Goal: Task Accomplishment & Management: Manage account settings

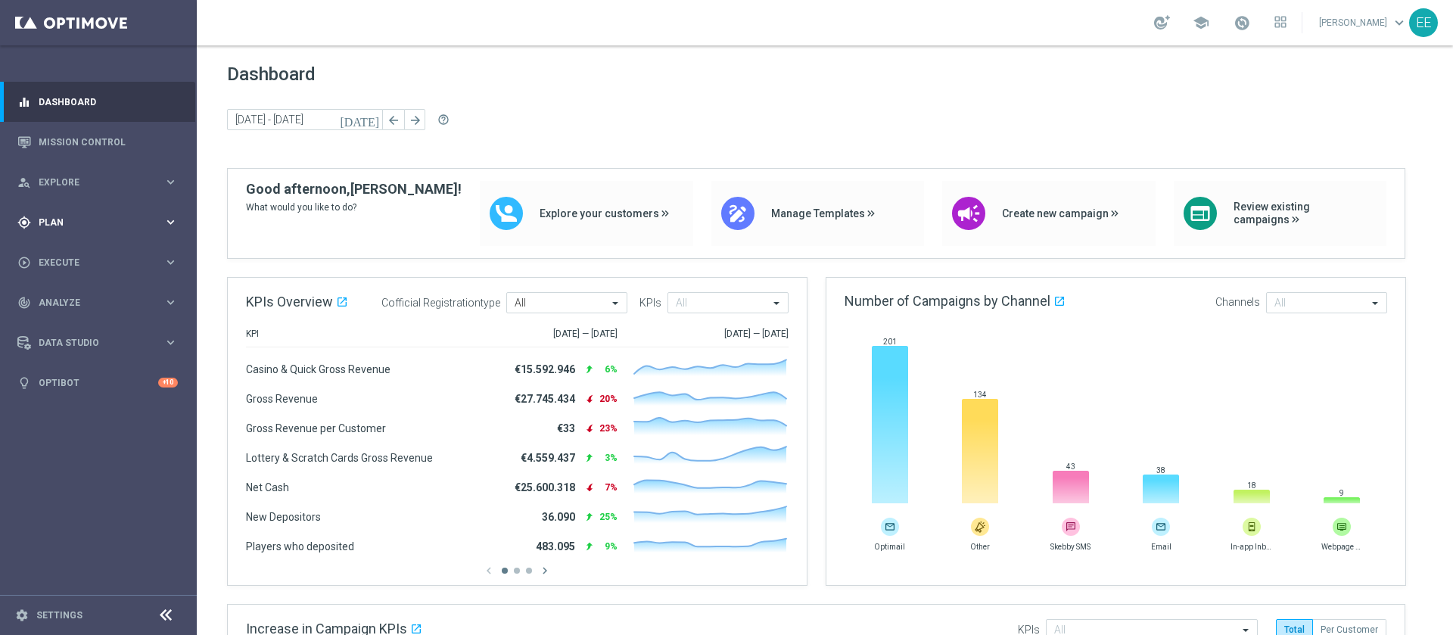
click at [71, 226] on div "gps_fixed Plan" at bounding box center [90, 223] width 146 height 14
click at [79, 249] on link "Target Groups" at bounding box center [98, 253] width 118 height 12
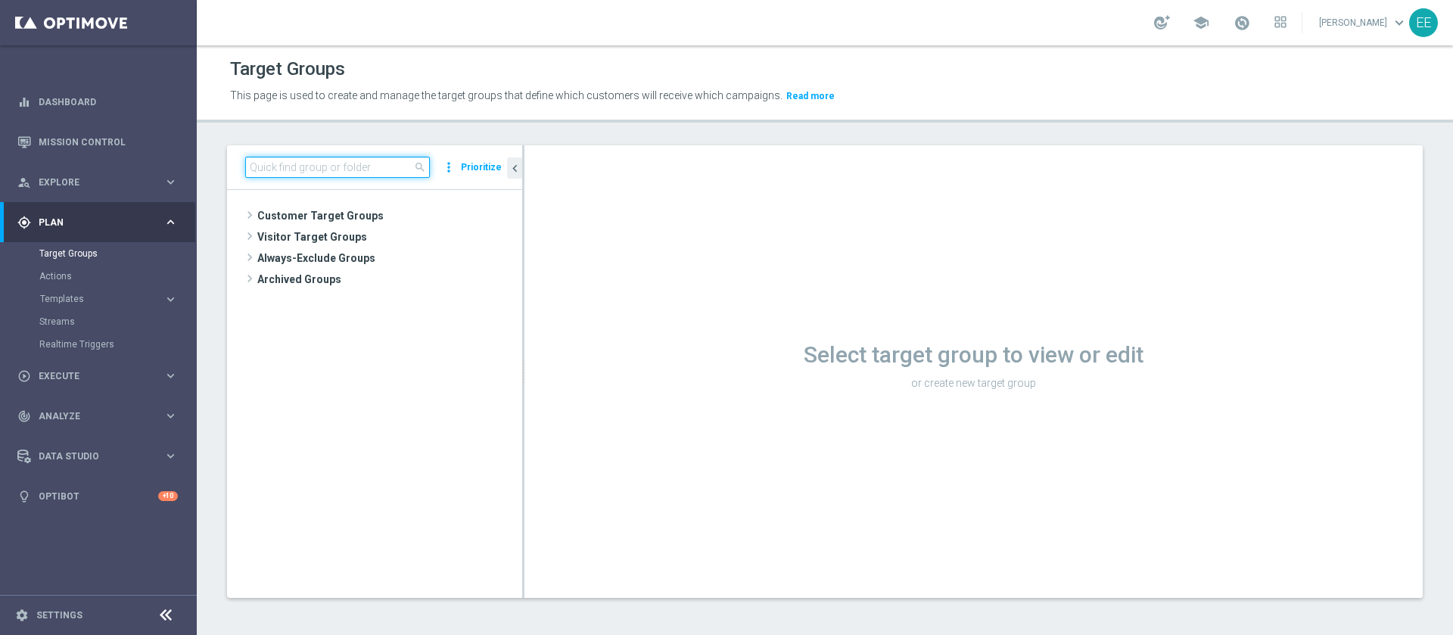
click at [316, 163] on input at bounding box center [337, 167] width 185 height 21
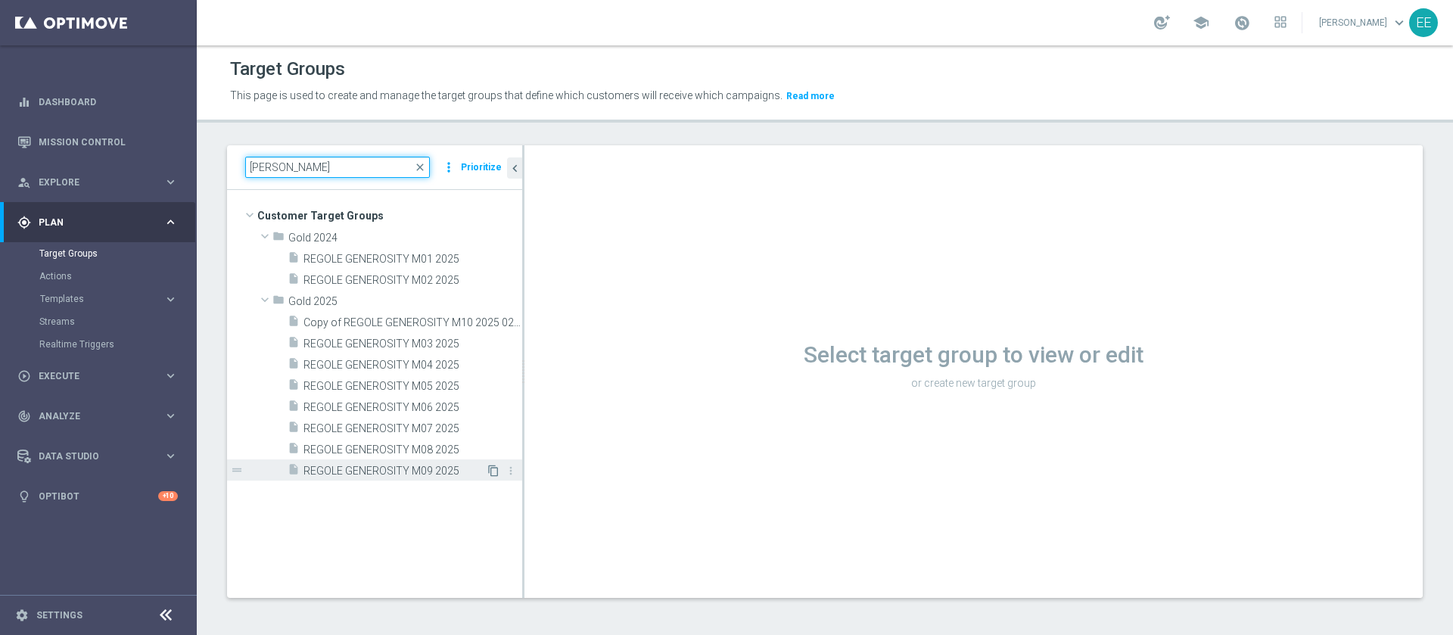
type input "[PERSON_NAME]"
click at [490, 471] on icon "content_copy" at bounding box center [493, 471] width 12 height 12
click at [446, 471] on span "REGOLE GENEROSITY M09 2025" at bounding box center [394, 471] width 182 height 13
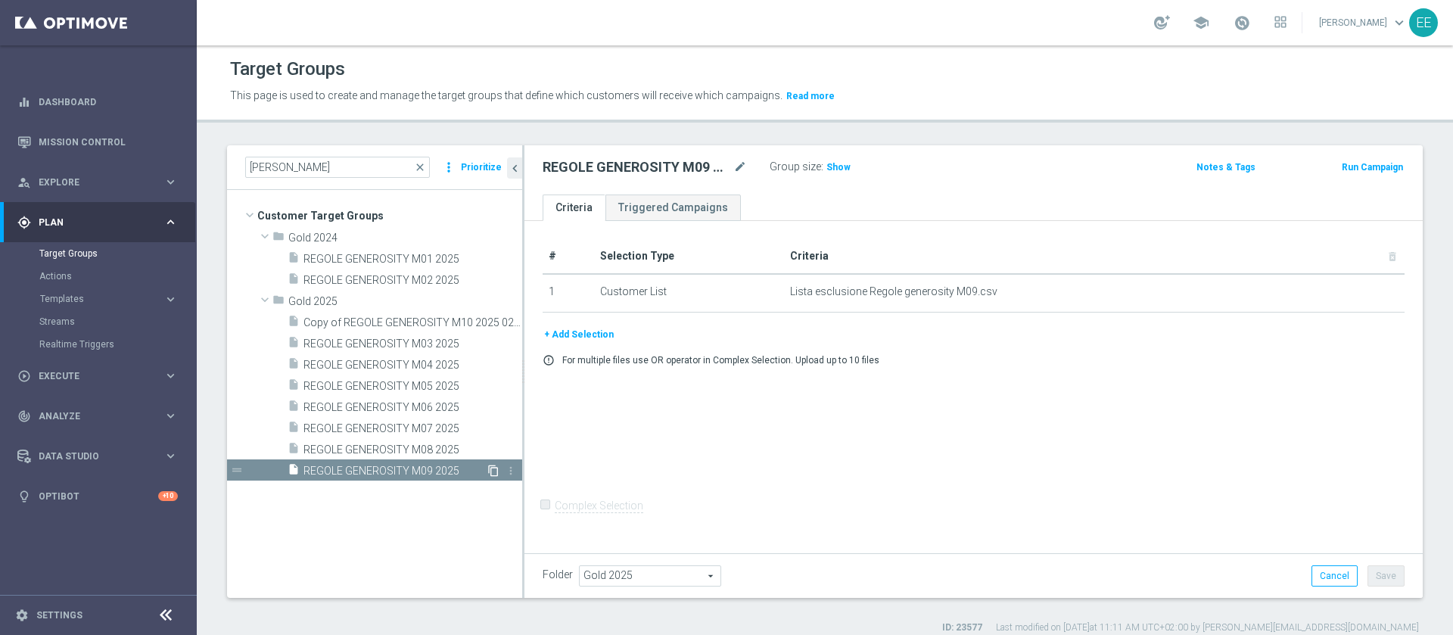
click at [493, 469] on icon "content_copy" at bounding box center [493, 471] width 12 height 12
click at [490, 469] on icon "content_copy" at bounding box center [493, 471] width 12 height 12
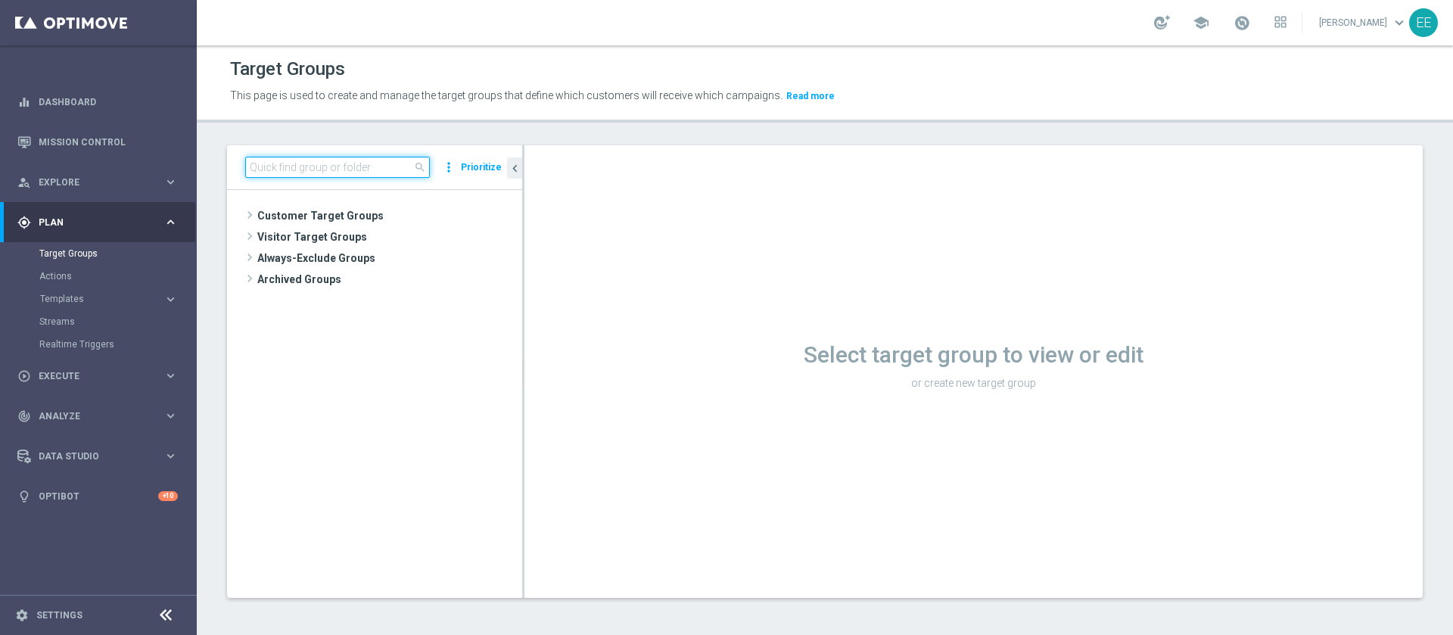
click at [387, 166] on input at bounding box center [337, 167] width 185 height 21
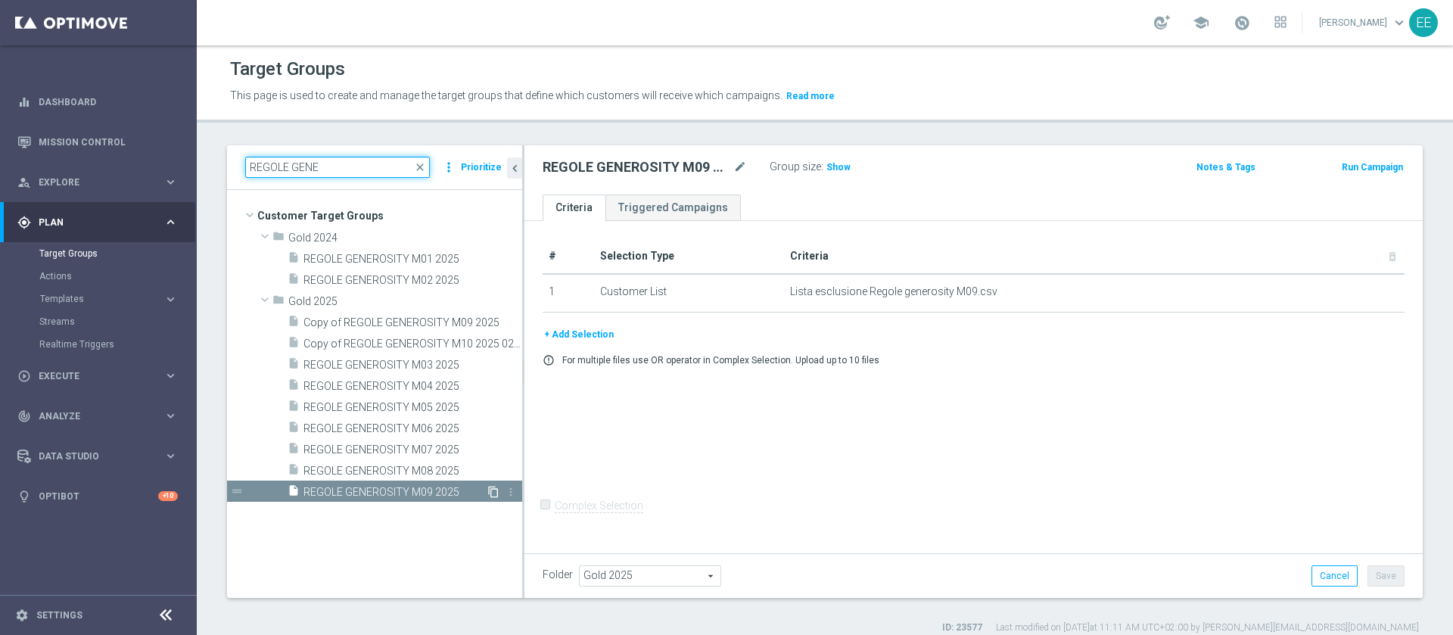
type input "[PERSON_NAME]"
click at [492, 488] on icon "content_copy" at bounding box center [493, 492] width 12 height 12
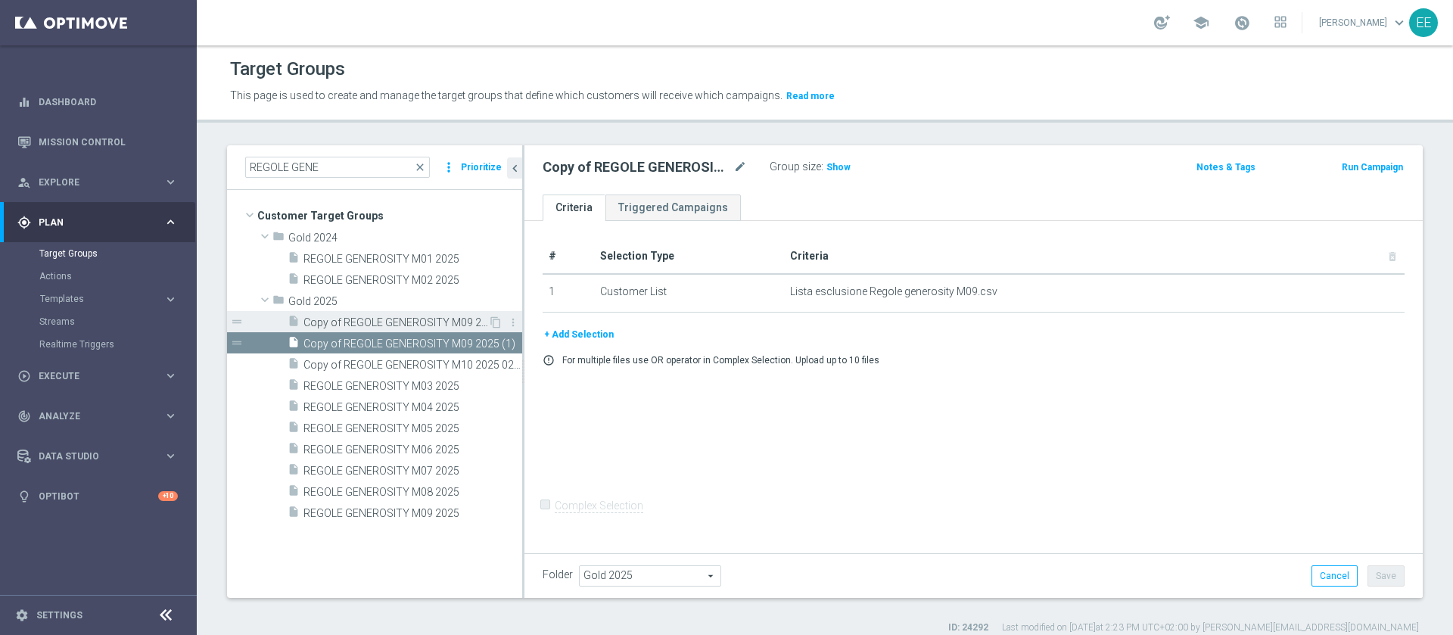
click at [415, 319] on span "Copy of REGOLE GENEROSITY M09 2025" at bounding box center [395, 322] width 185 height 13
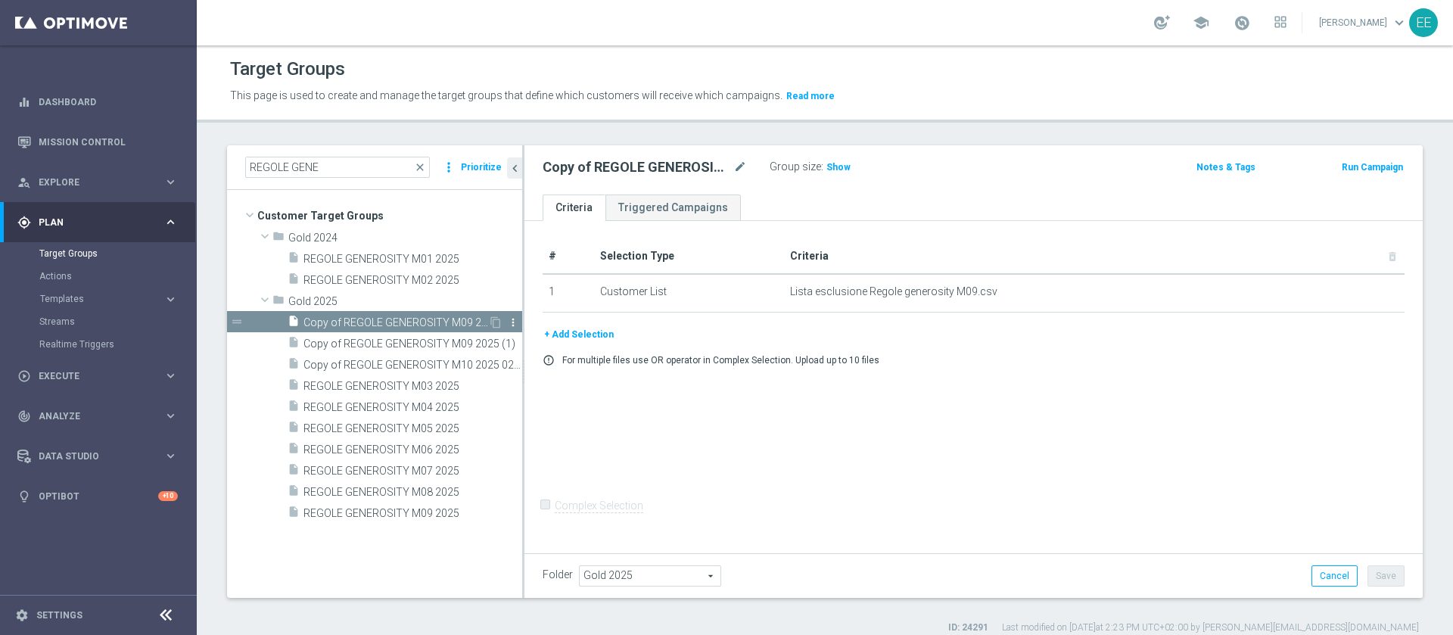
click at [518, 319] on icon "more_vert" at bounding box center [513, 322] width 12 height 12
click at [565, 361] on span "Delete" at bounding box center [557, 363] width 33 height 11
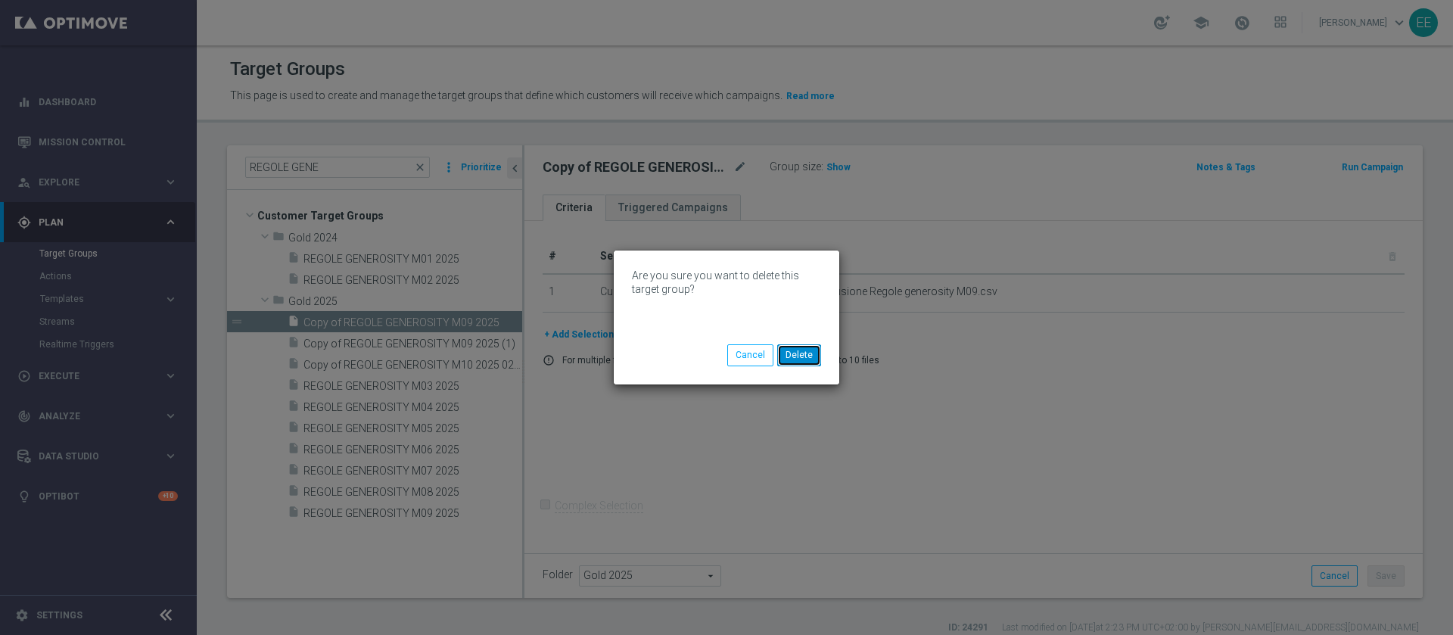
click at [807, 354] on button "Delete" at bounding box center [799, 354] width 44 height 21
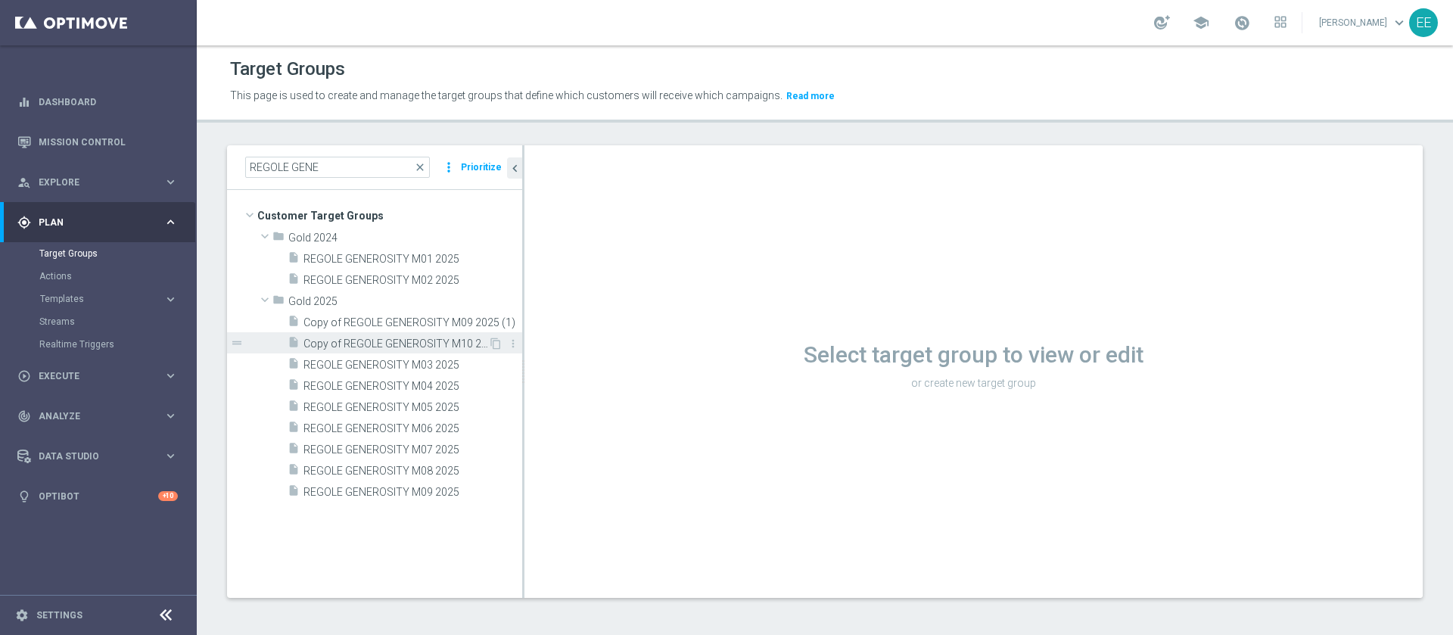
click at [427, 348] on span "Copy of REGOLE GENEROSITY M10 2025 02.10" at bounding box center [395, 343] width 185 height 13
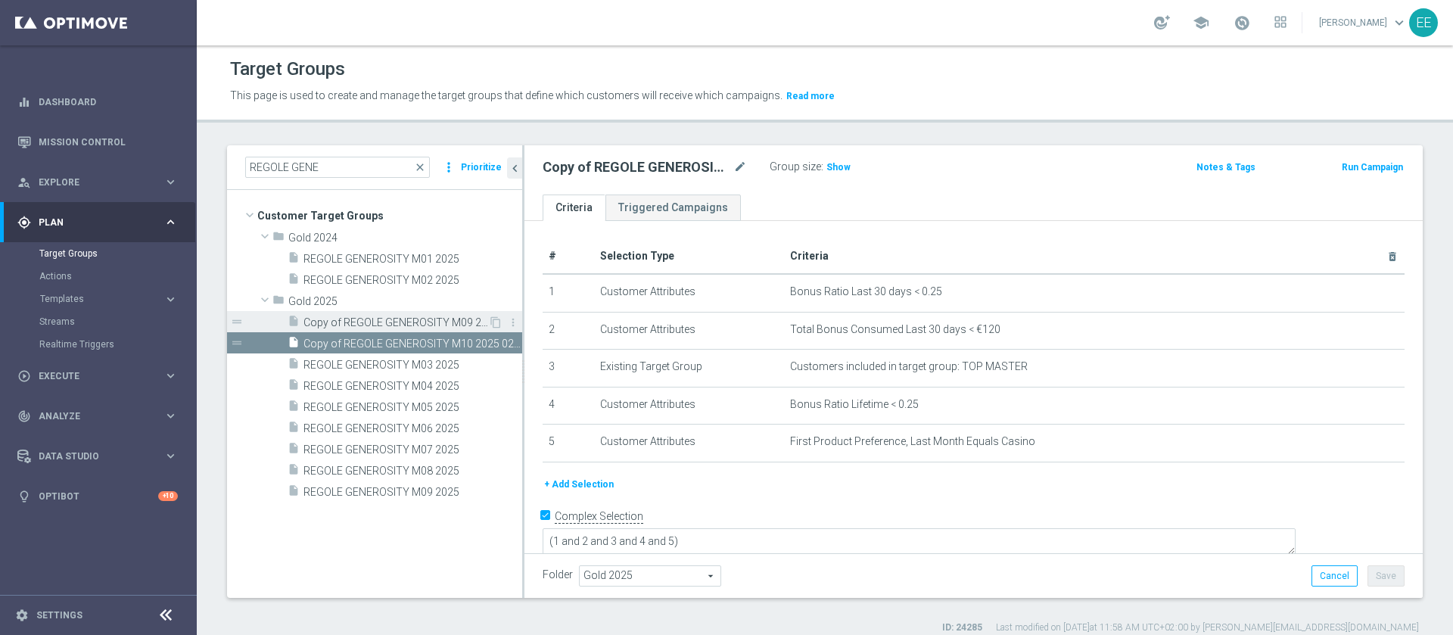
click at [440, 322] on span "Copy of REGOLE GENEROSITY M09 2025 (1)" at bounding box center [395, 322] width 185 height 13
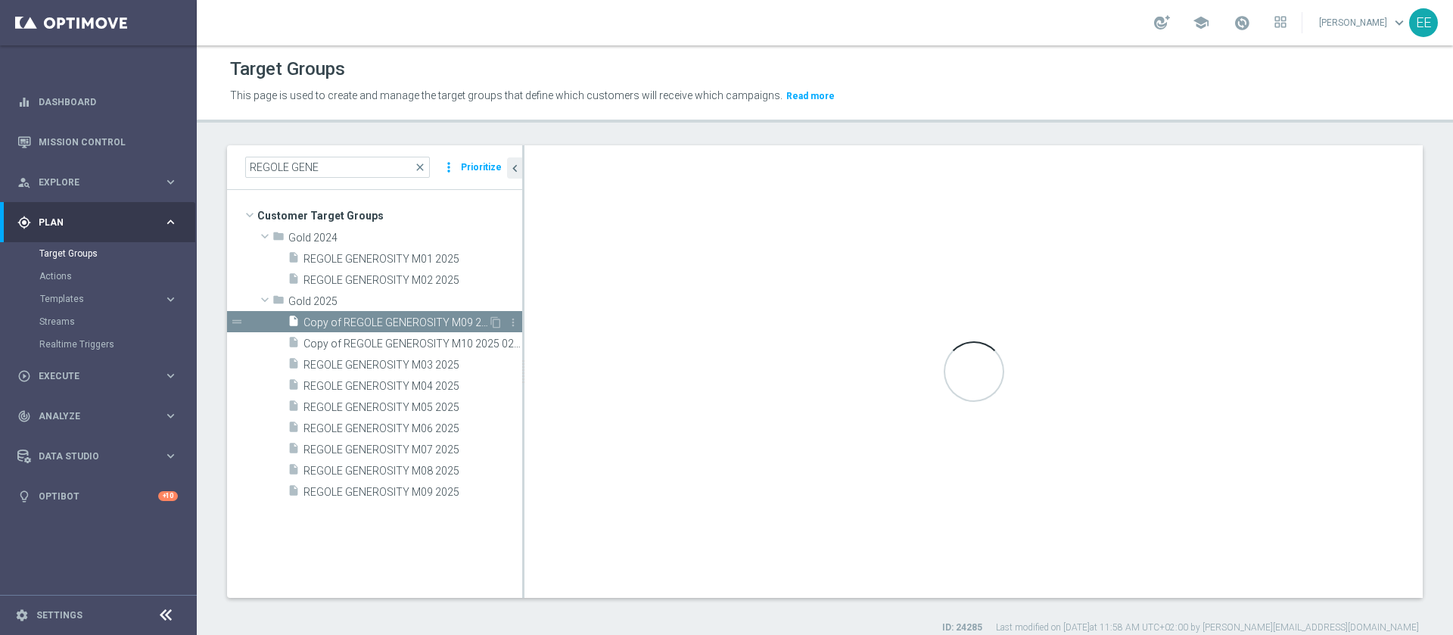
checkbox input "false"
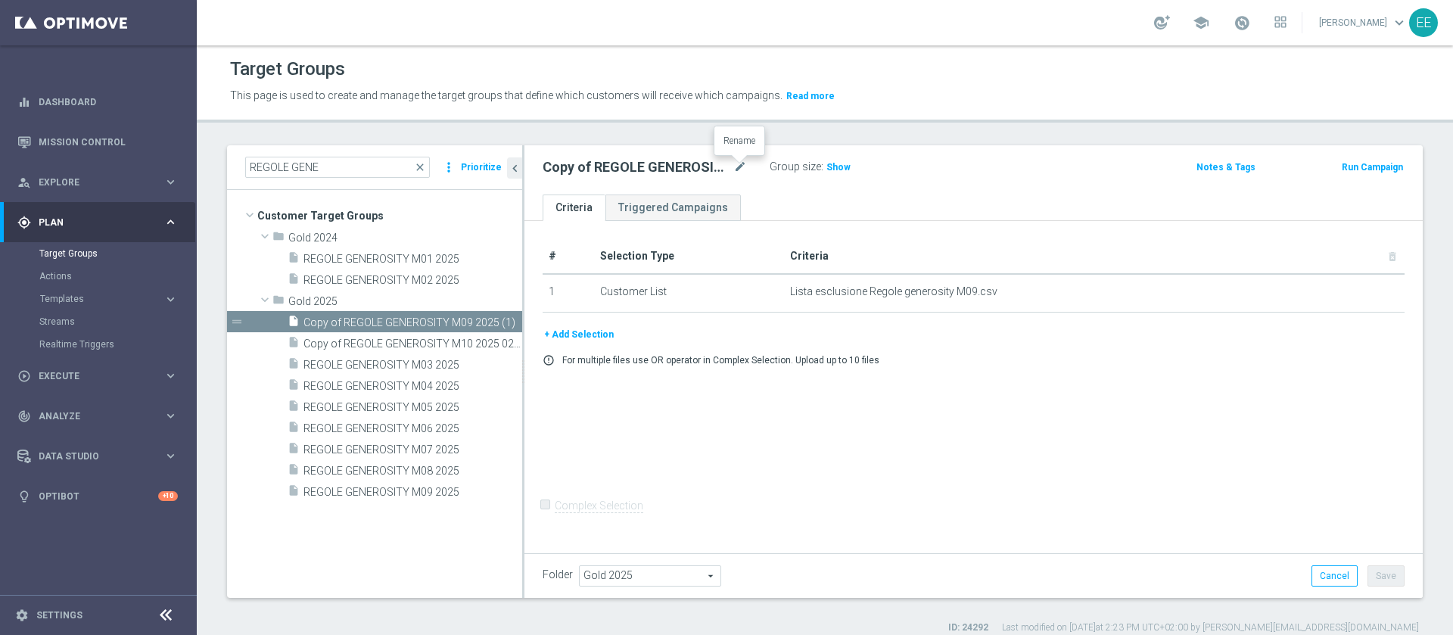
click at [747, 163] on div "Copy of REGOLE GENEROSITY M09 2025 (1) mode_edit" at bounding box center [656, 167] width 227 height 21
click at [739, 168] on icon "mode_edit" at bounding box center [740, 167] width 14 height 18
type input "REGOLE GENEROSITY M10 2025"
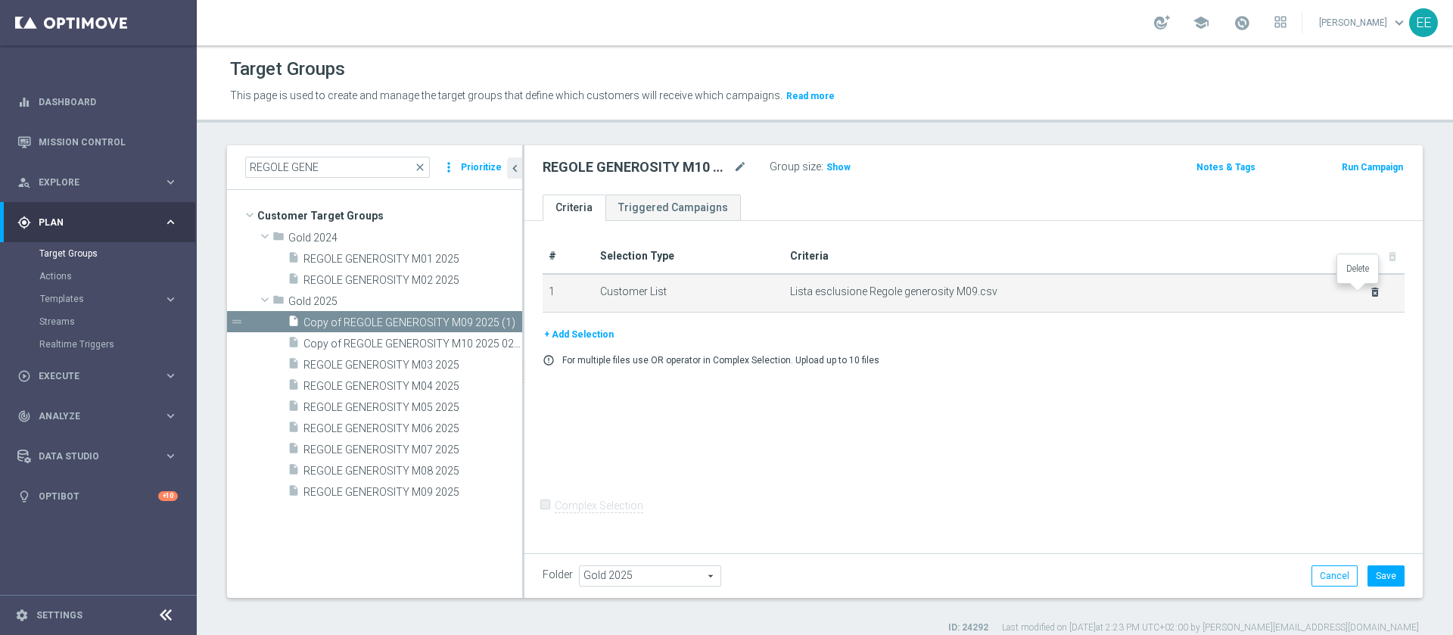
click at [1369, 288] on icon "delete_forever" at bounding box center [1375, 292] width 12 height 12
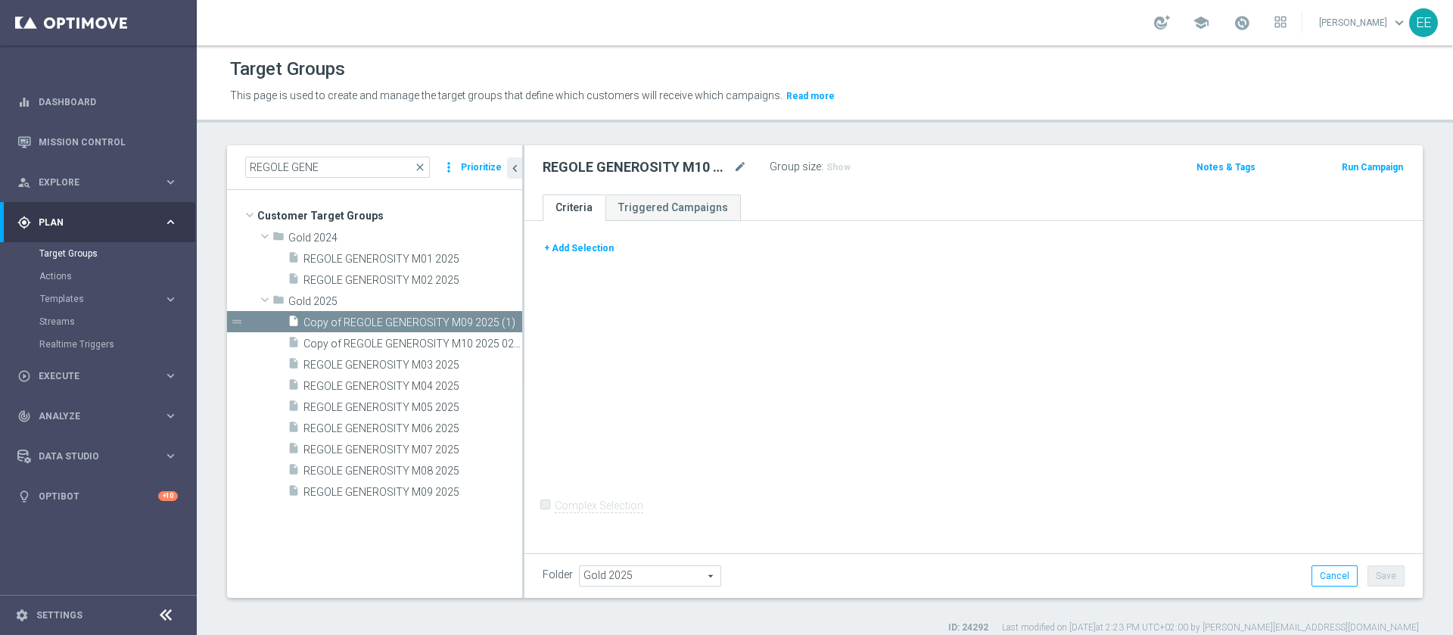
click at [589, 257] on button "+ Add Selection" at bounding box center [579, 248] width 73 height 17
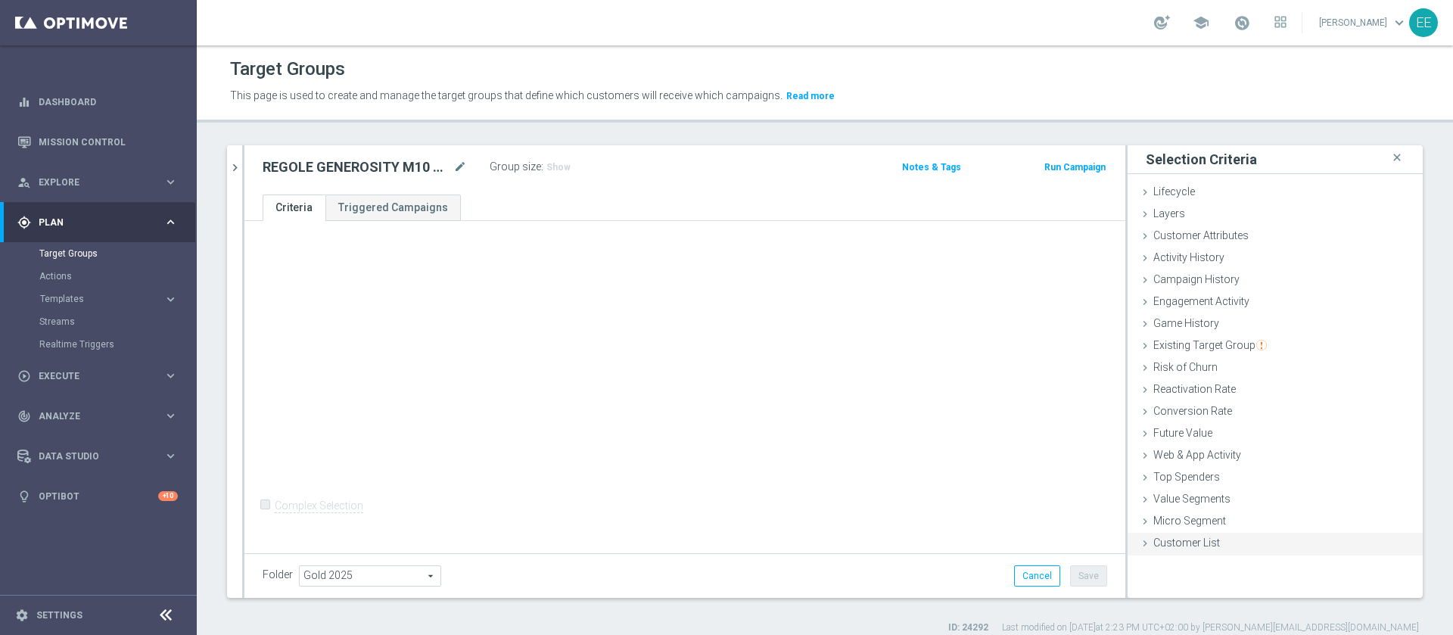
click at [1209, 549] on div "Customer List done" at bounding box center [1274, 544] width 295 height 23
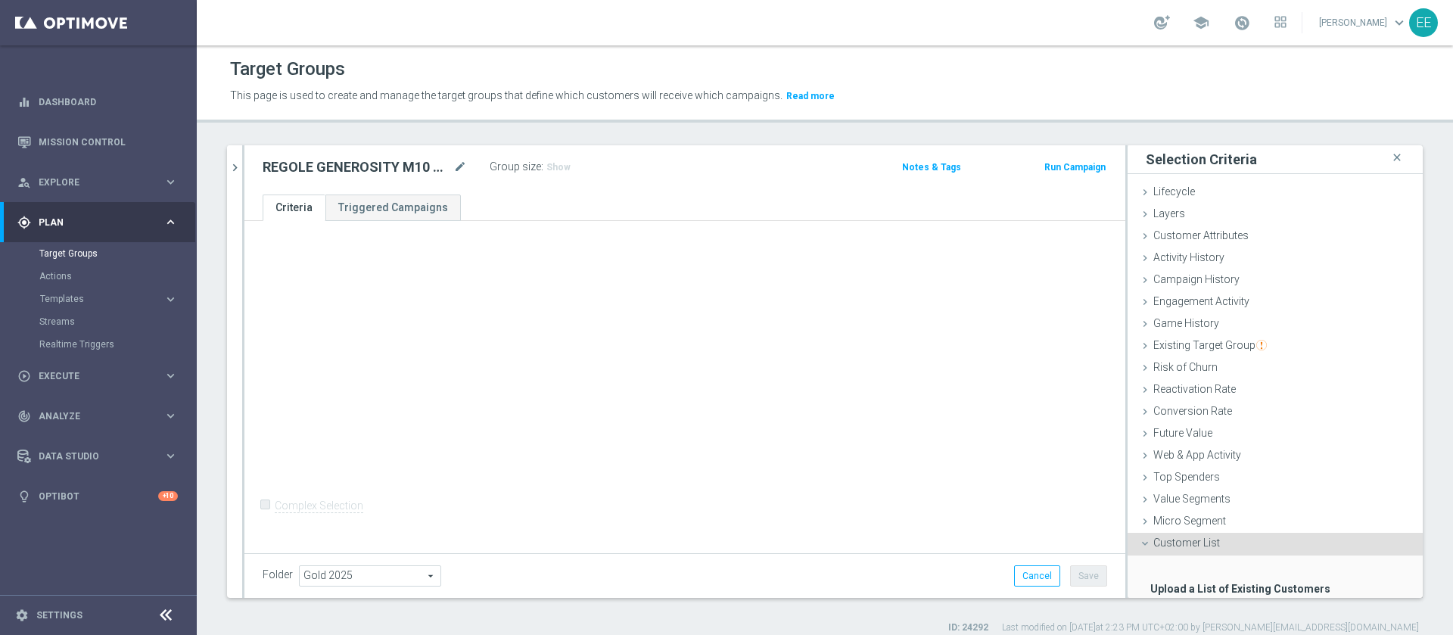
scroll to position [93, 0]
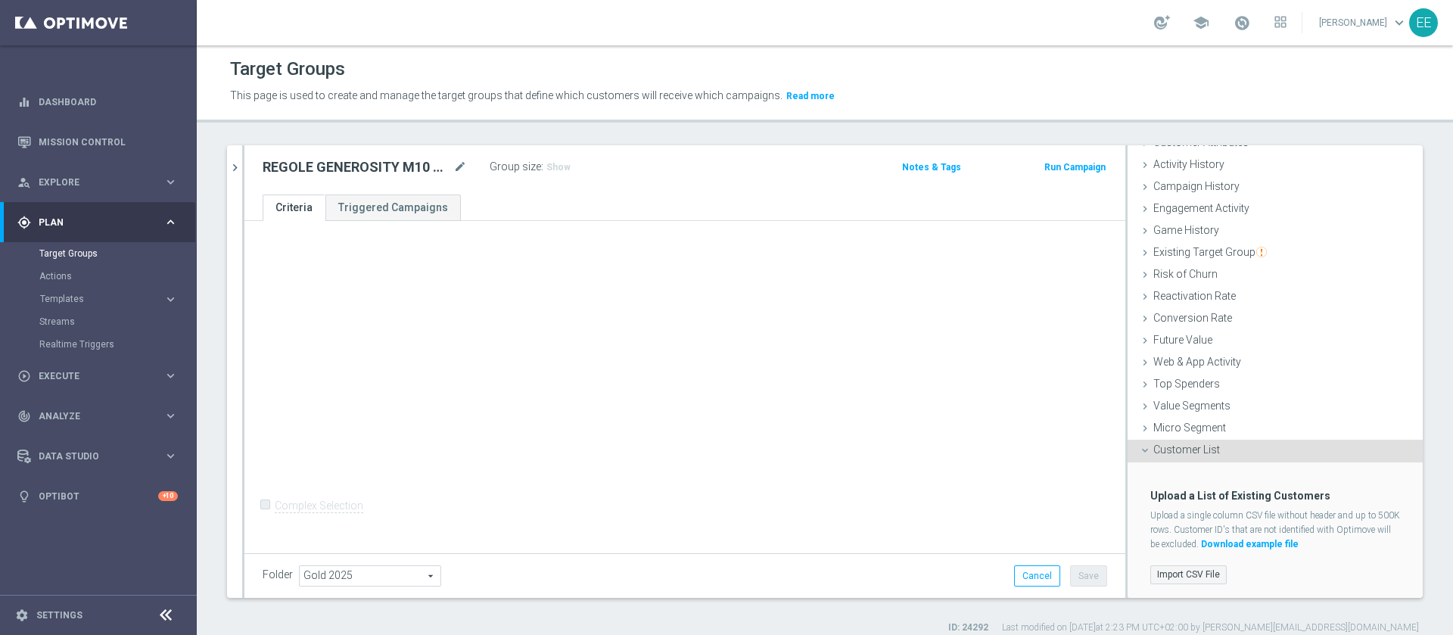
click at [1189, 569] on label "Import CSV File" at bounding box center [1188, 574] width 76 height 19
click at [0, 0] on input "Import CSV File" at bounding box center [0, 0] width 0 height 0
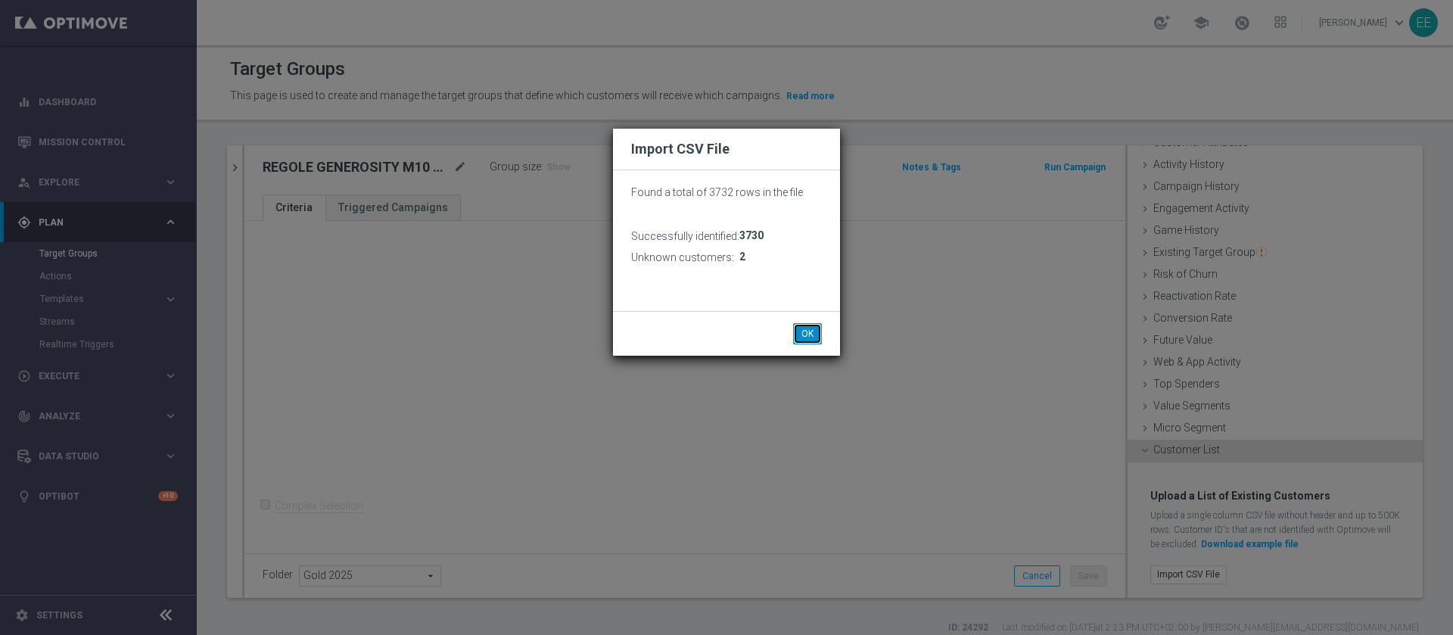
click at [810, 330] on button "OK" at bounding box center [807, 333] width 29 height 21
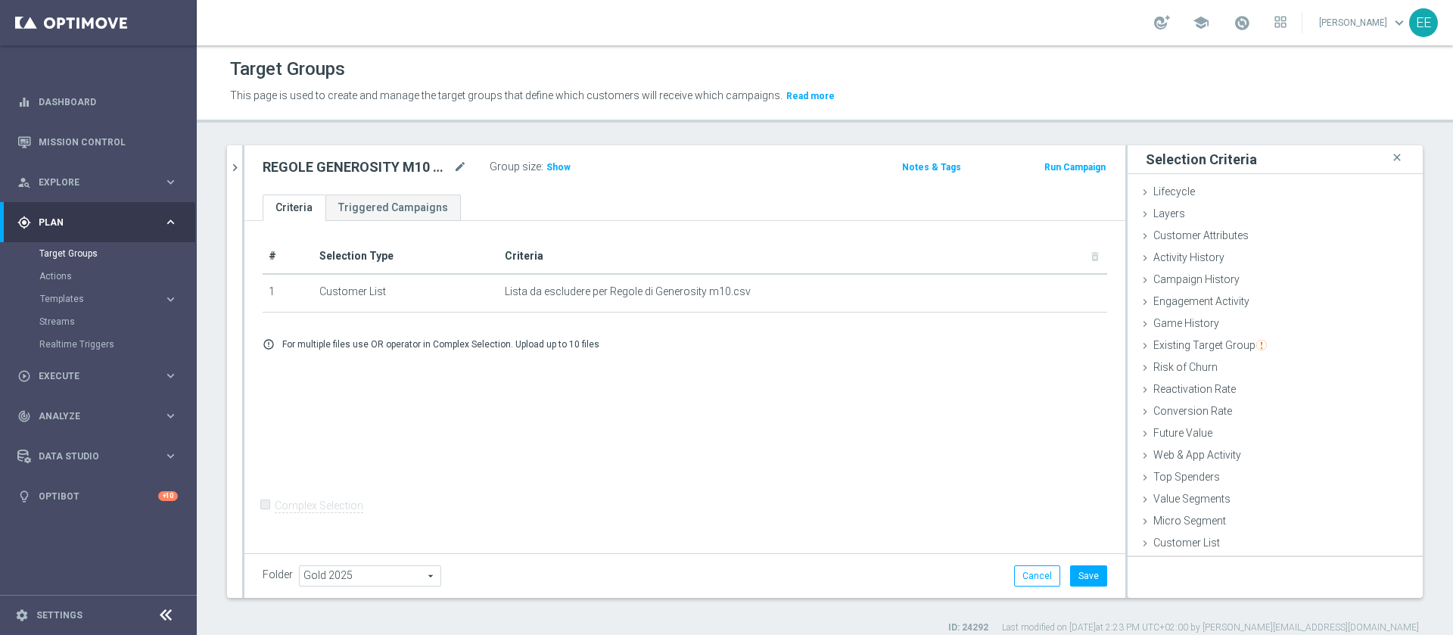
scroll to position [0, 0]
click at [1084, 582] on button "Save" at bounding box center [1088, 575] width 37 height 21
click at [227, 162] on button "chevron_right" at bounding box center [234, 167] width 15 height 45
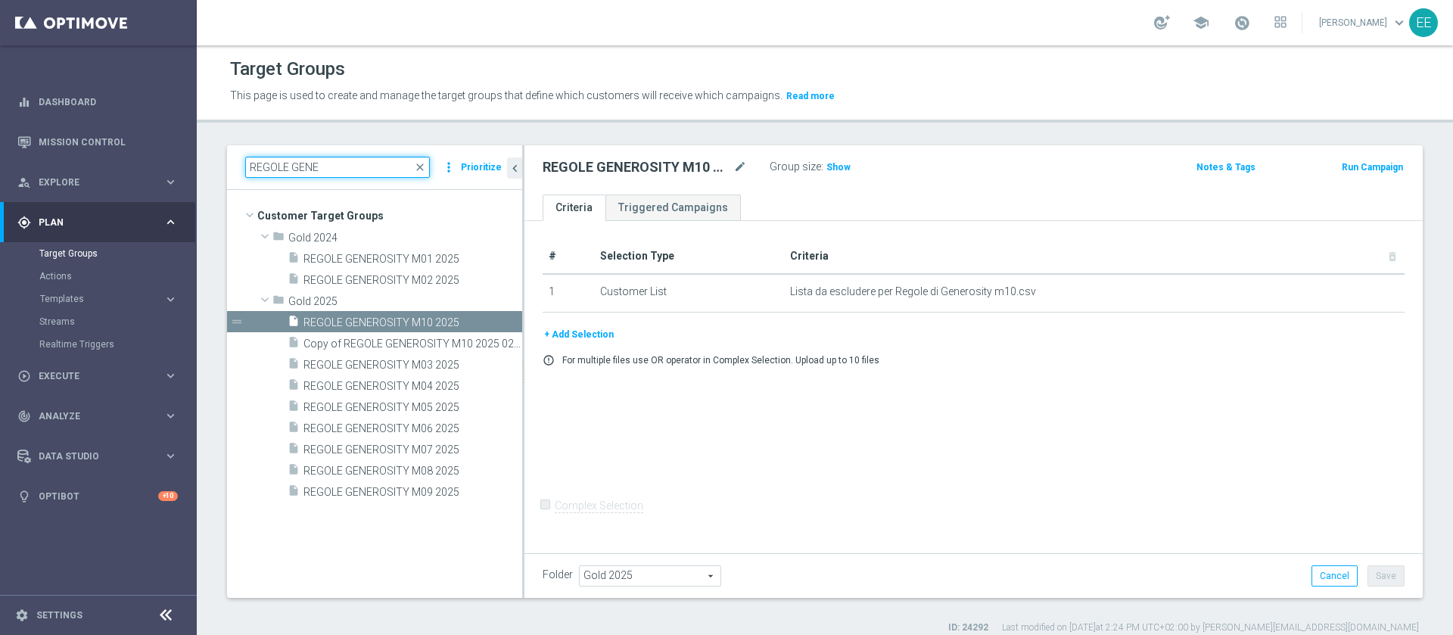
click at [342, 157] on input "[PERSON_NAME]" at bounding box center [337, 167] width 185 height 21
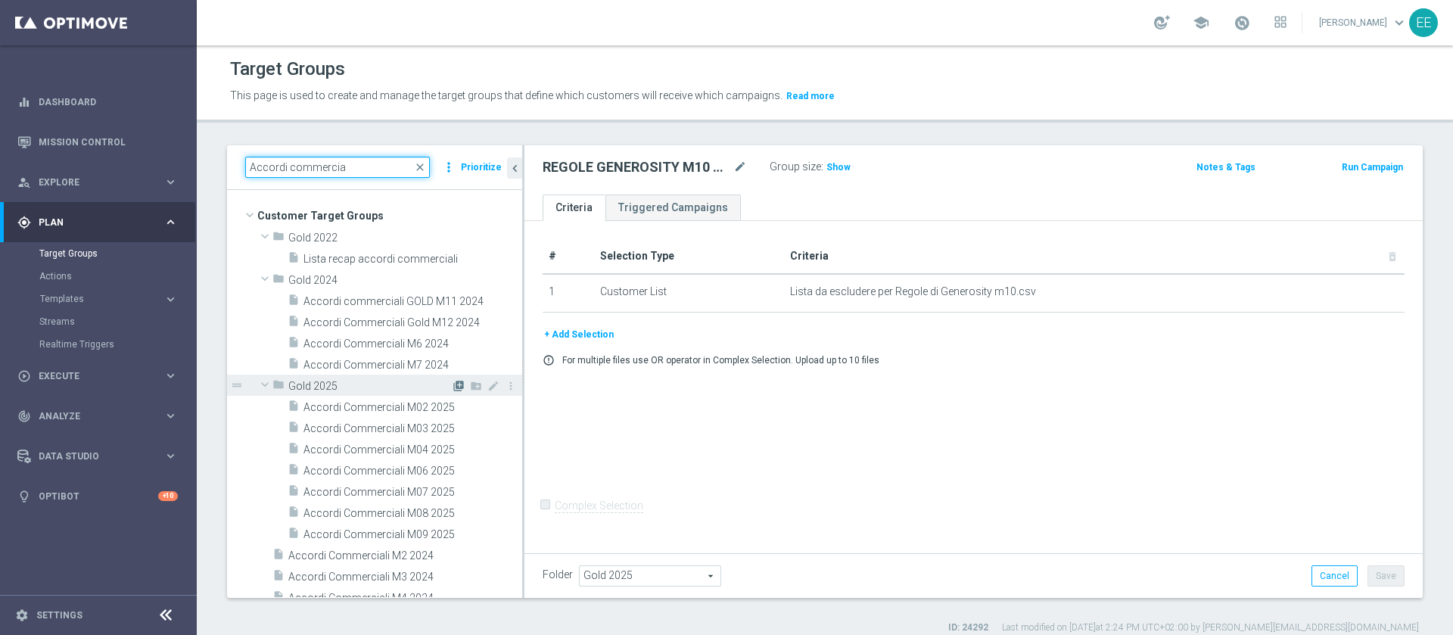
scroll to position [36, 0]
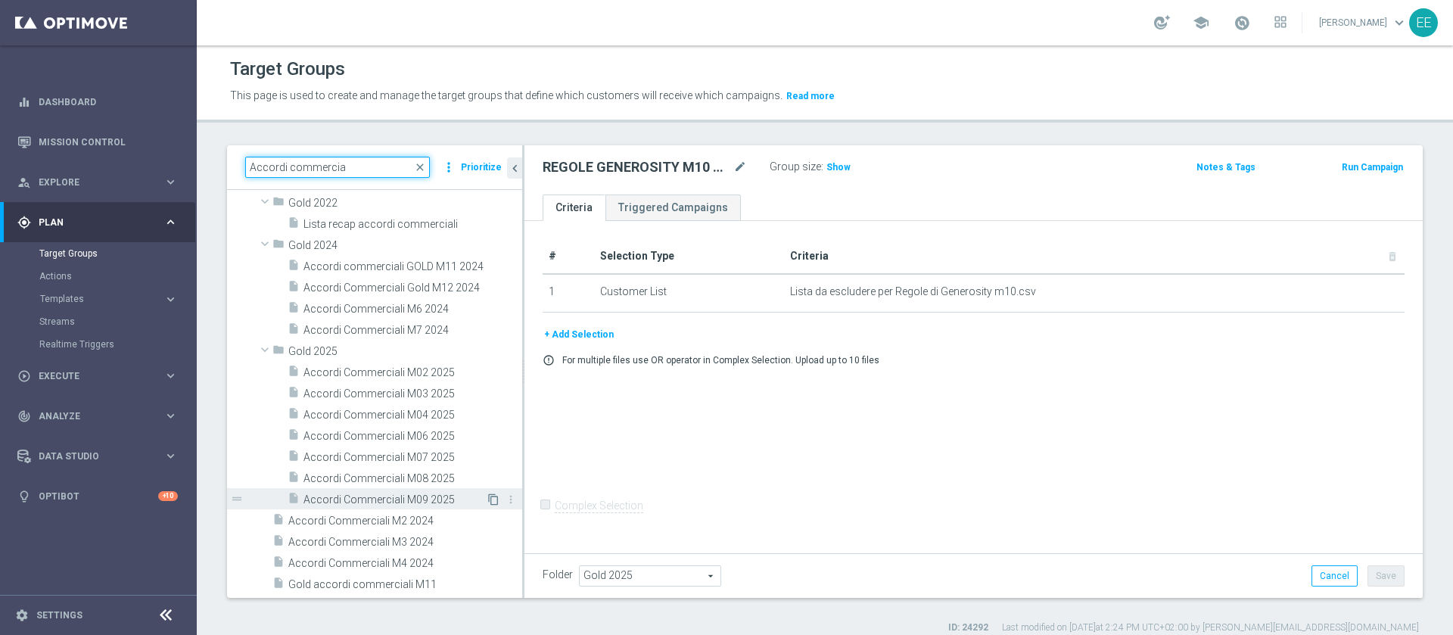
type input "Accordi commercia"
click at [487, 498] on icon "content_copy" at bounding box center [493, 499] width 12 height 12
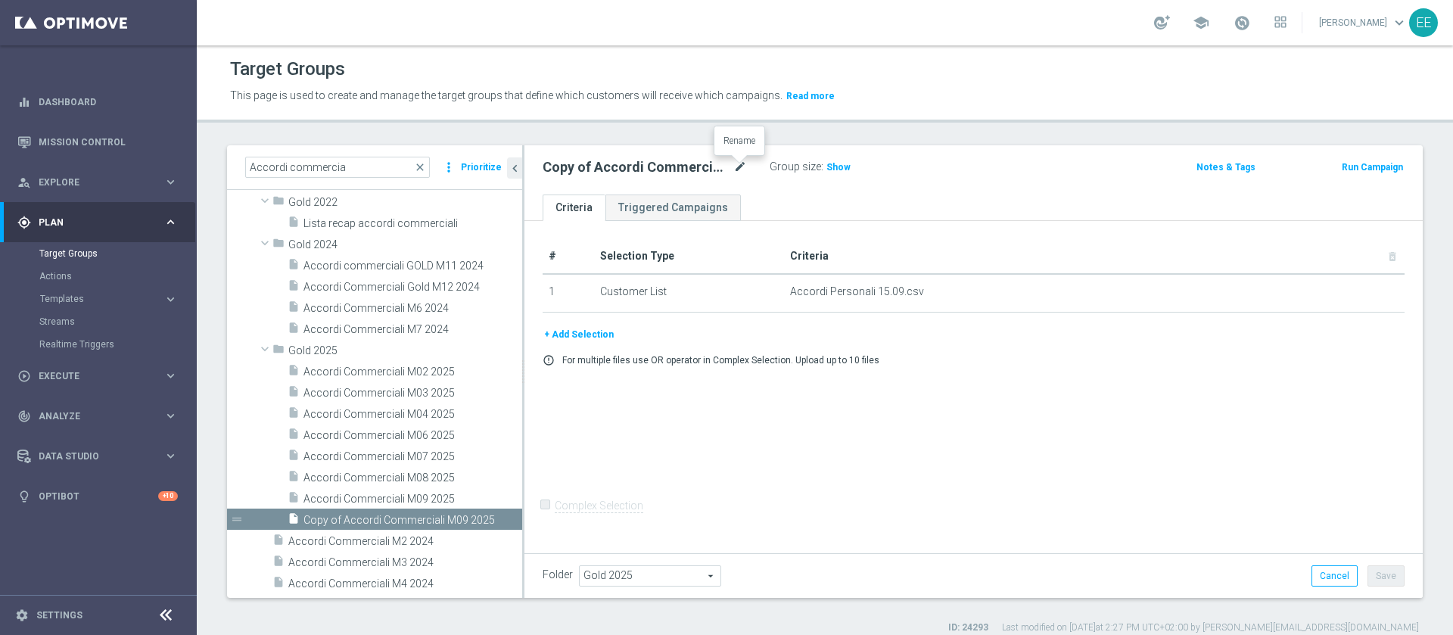
click at [742, 169] on icon "mode_edit" at bounding box center [740, 167] width 14 height 18
drag, startPoint x: 585, startPoint y: 163, endPoint x: 486, endPoint y: 149, distance: 100.1
click at [486, 149] on as-split "Accordi commercia close more_vert Prioritize Customer Target Groups library_add…" at bounding box center [825, 371] width 1196 height 452
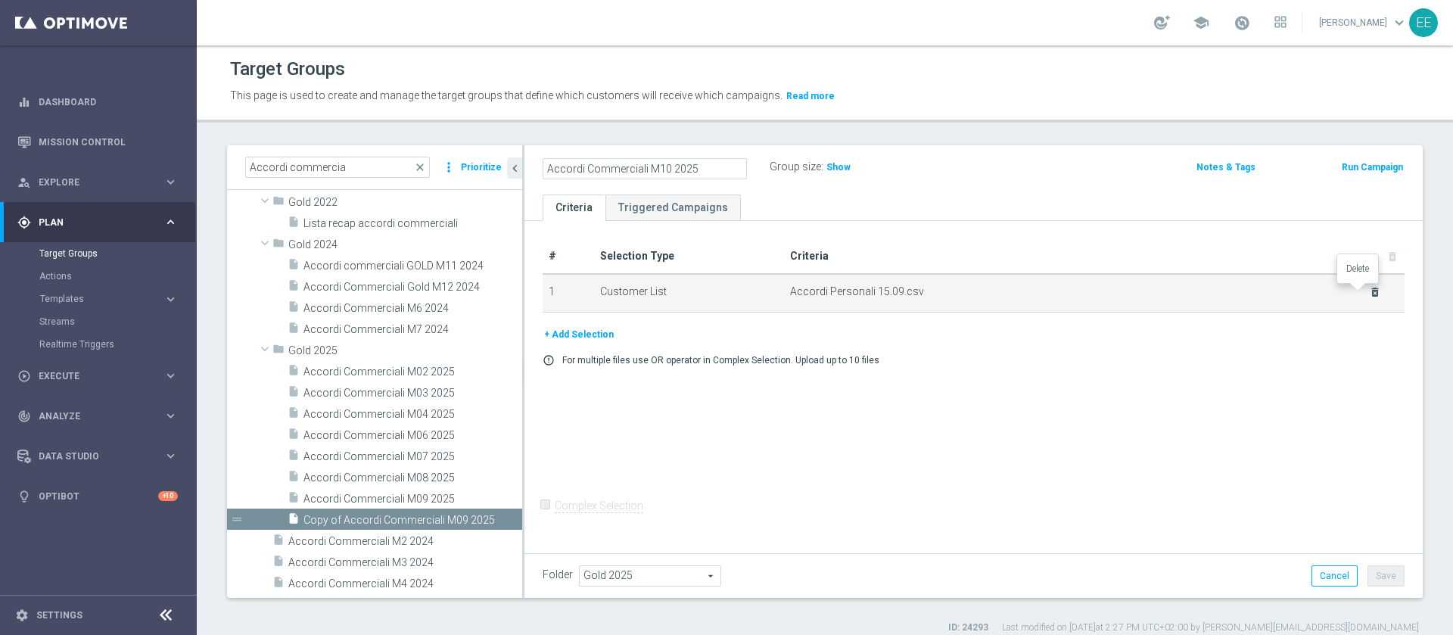
type input "Accordi Commerciali M10 2025"
click at [1369, 290] on icon "delete_forever" at bounding box center [1375, 292] width 12 height 12
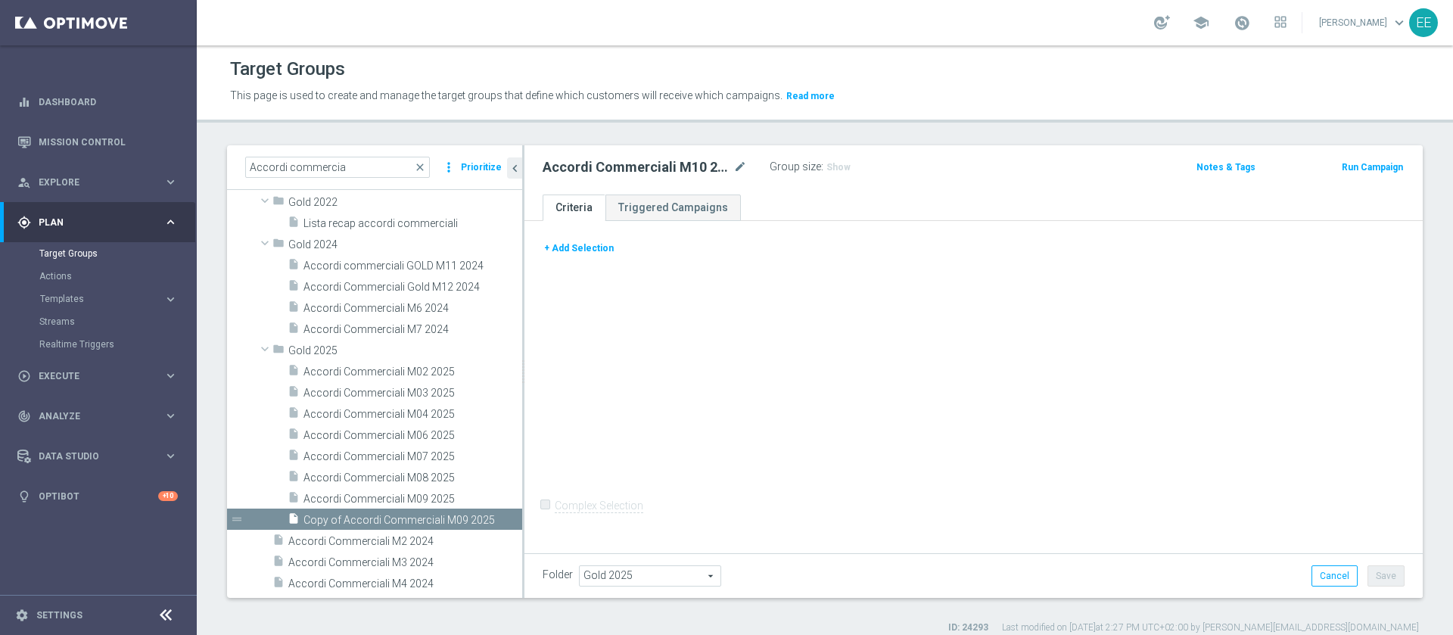
click at [551, 244] on button "+ Add Selection" at bounding box center [579, 248] width 73 height 17
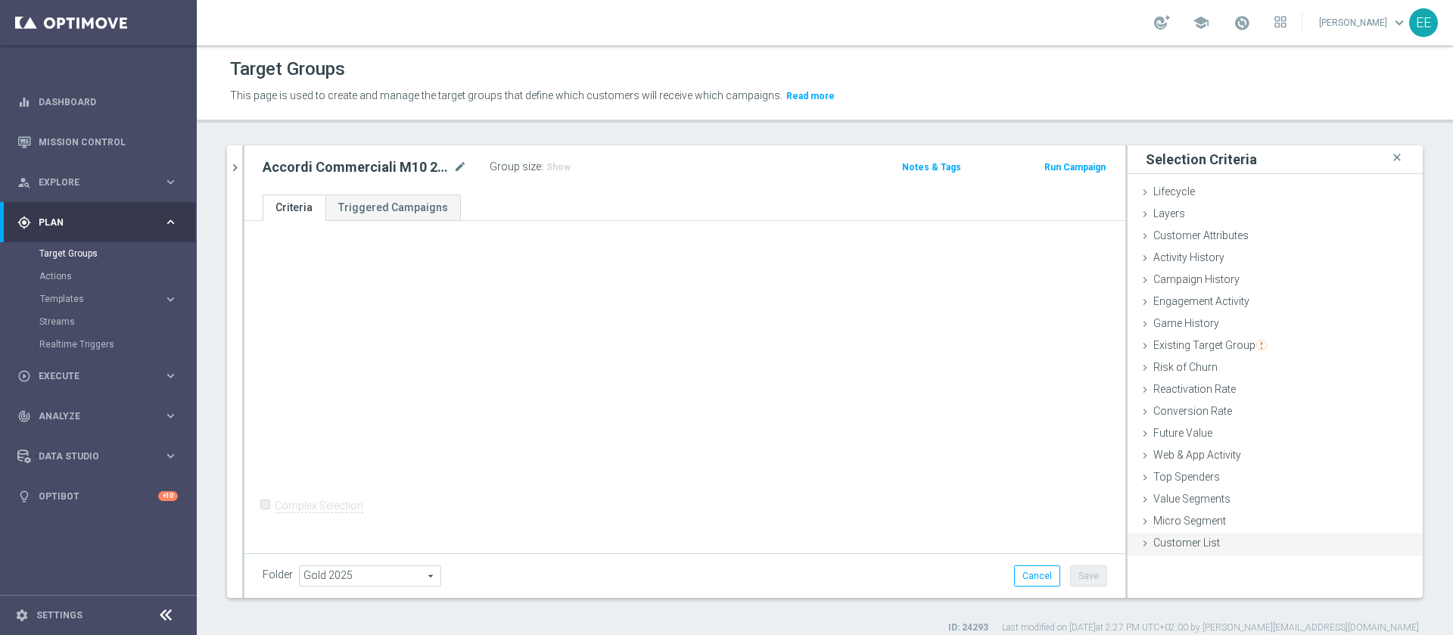
click at [1188, 539] on span "Customer List" at bounding box center [1186, 542] width 67 height 12
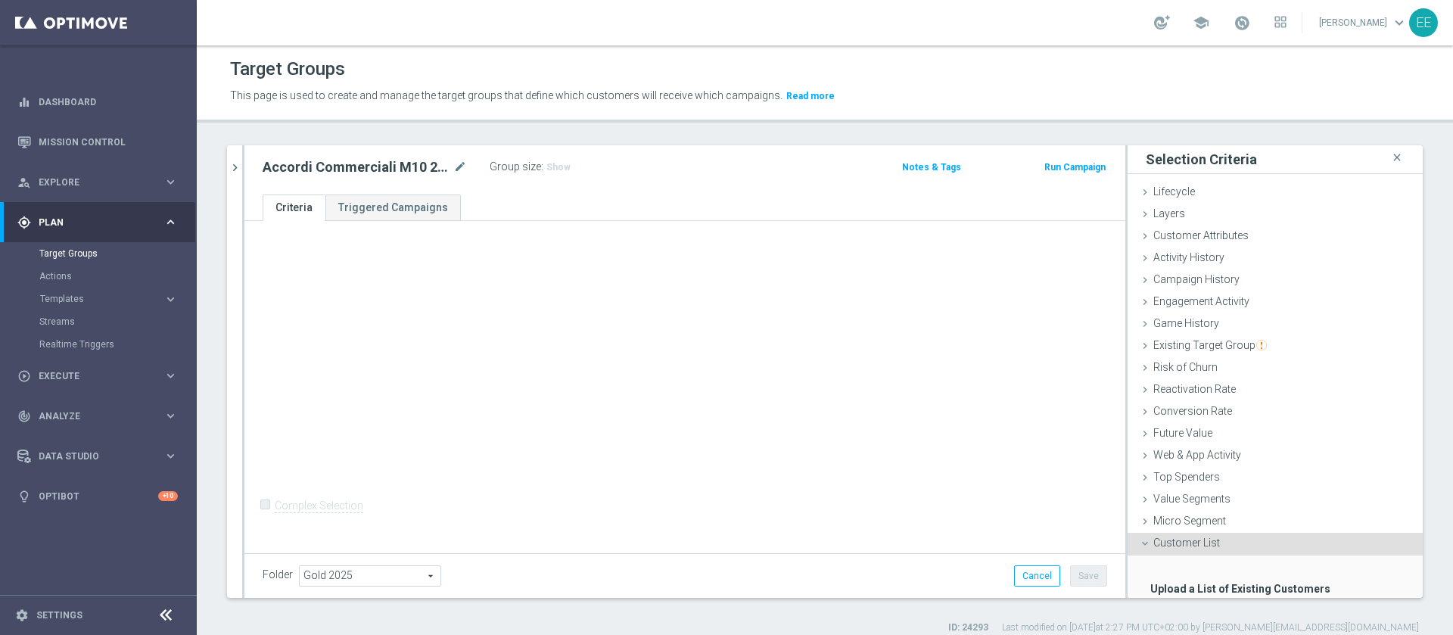
scroll to position [93, 0]
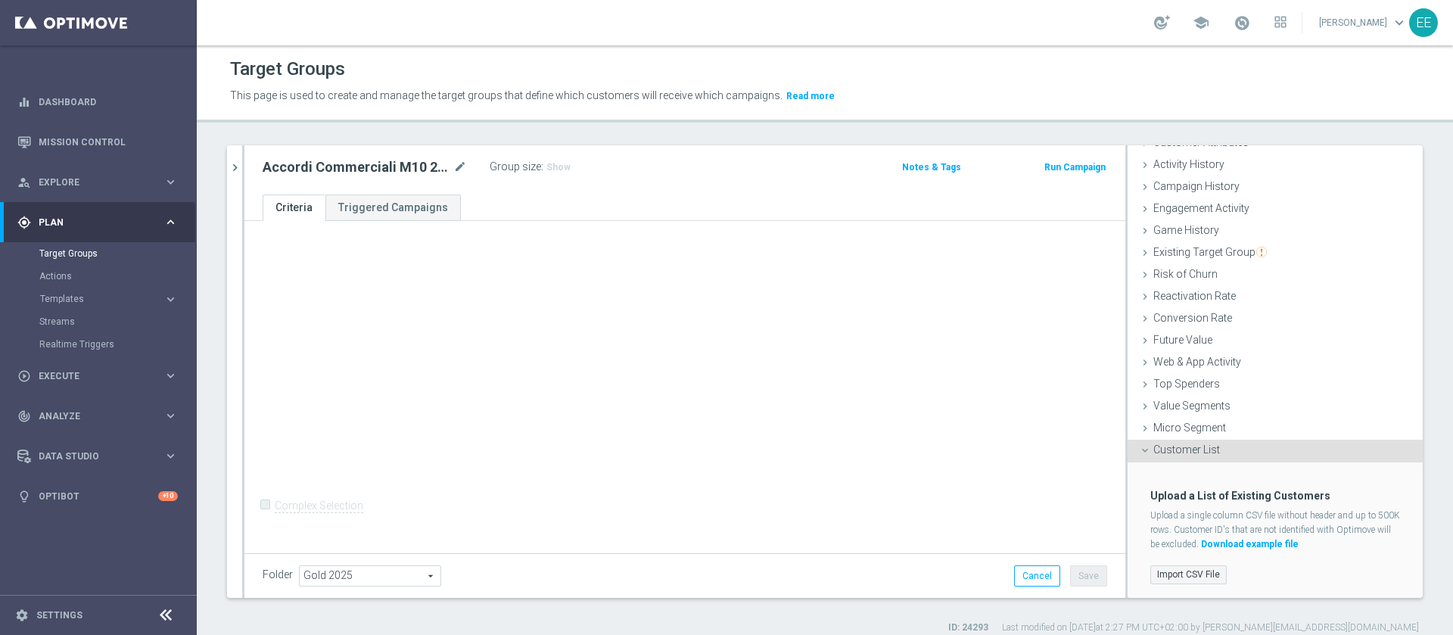
click at [1181, 571] on label "Import CSV File" at bounding box center [1188, 574] width 76 height 19
click at [0, 0] on input "Import CSV File" at bounding box center [0, 0] width 0 height 0
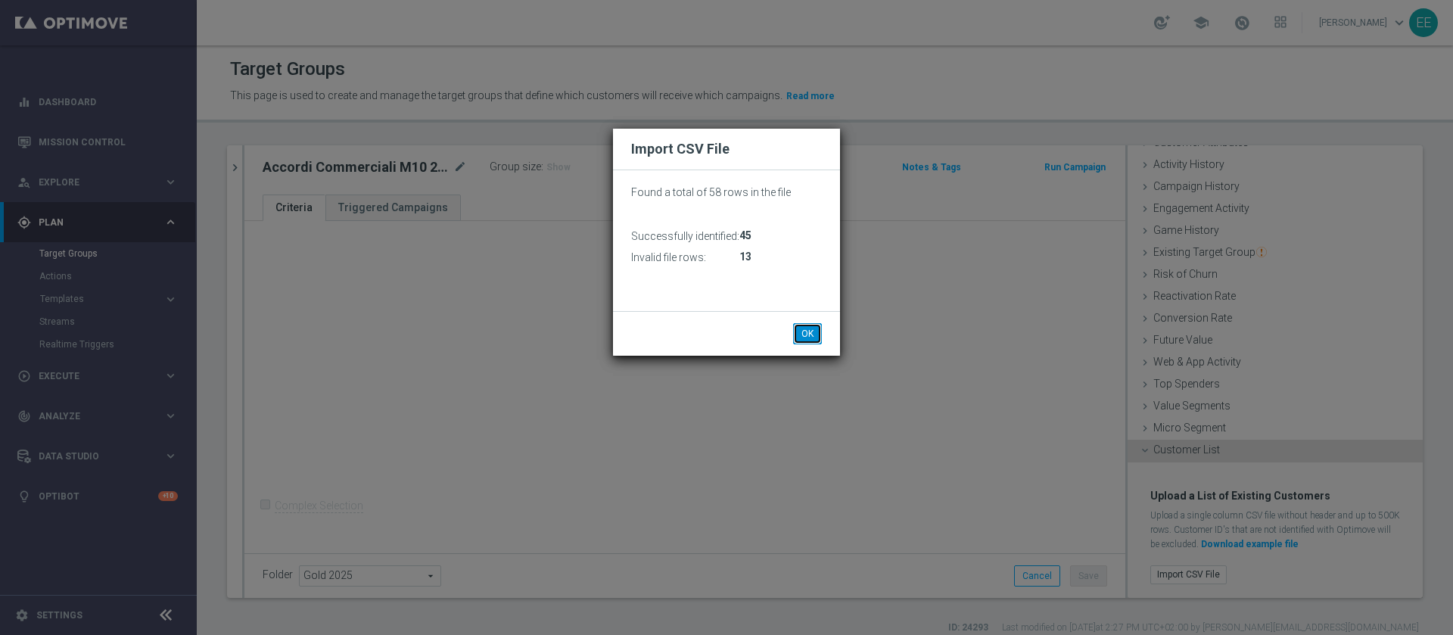
click at [815, 323] on button "OK" at bounding box center [807, 333] width 29 height 21
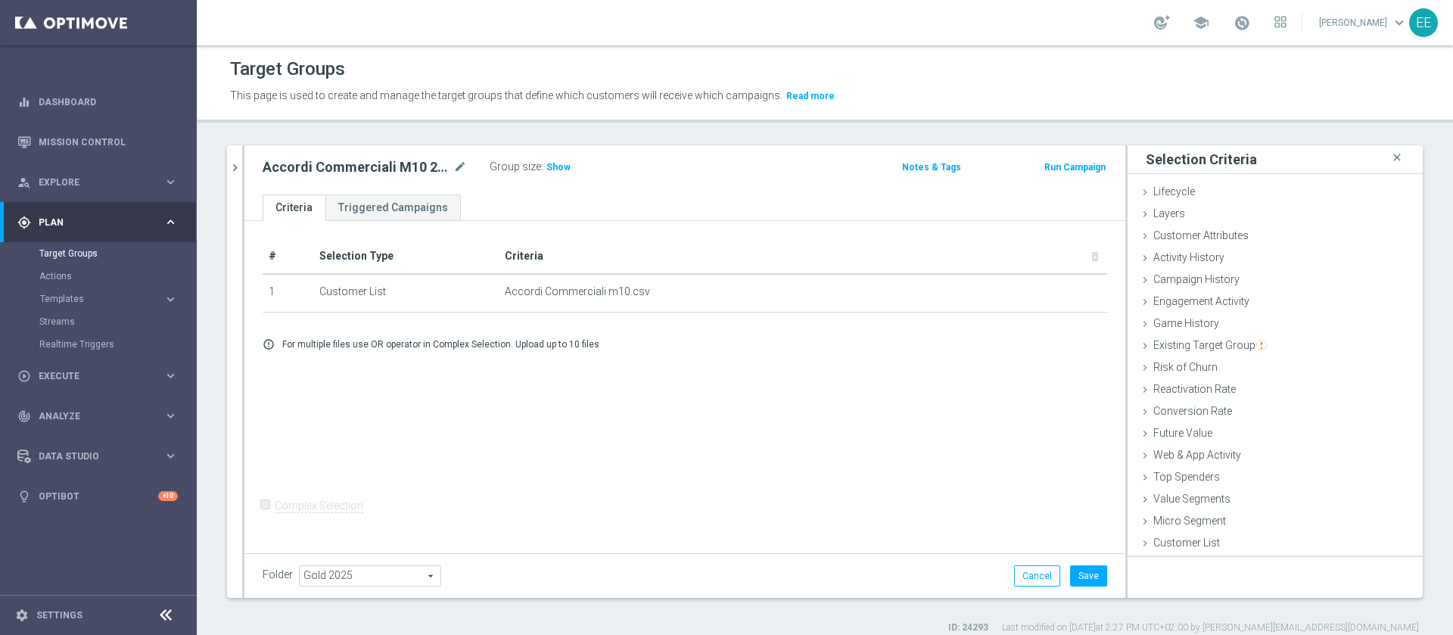
scroll to position [0, 0]
click at [552, 175] on h3 "Show" at bounding box center [558, 167] width 27 height 17
click at [1079, 576] on button "Save" at bounding box center [1088, 575] width 37 height 21
